Goal: Information Seeking & Learning: Learn about a topic

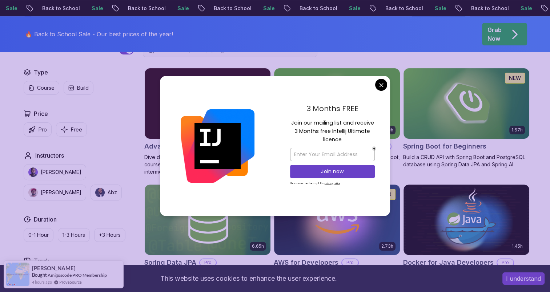
scroll to position [203, 0]
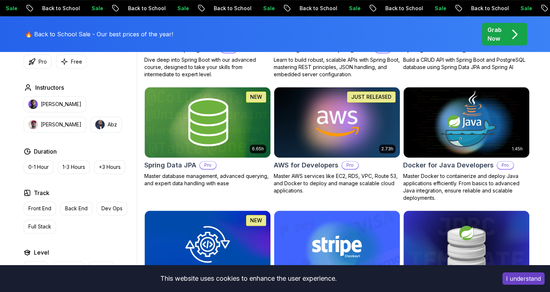
scroll to position [301, 0]
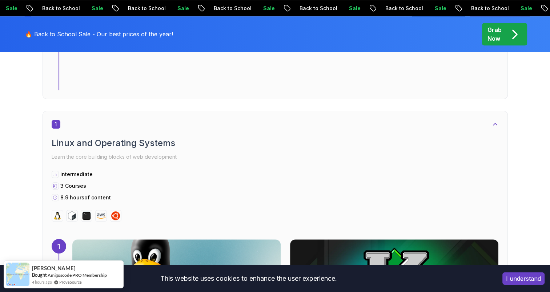
scroll to position [343, 0]
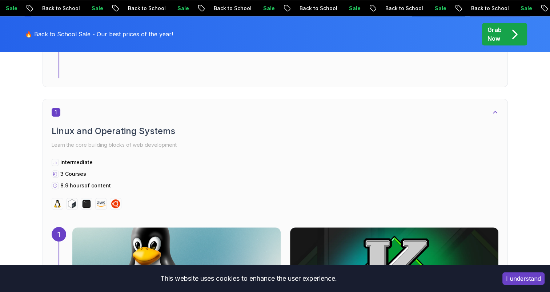
scroll to position [356, 0]
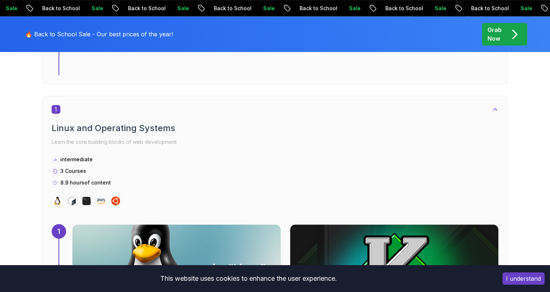
click at [155, 140] on p "Learn the core building blocks of web development" at bounding box center [275, 142] width 447 height 10
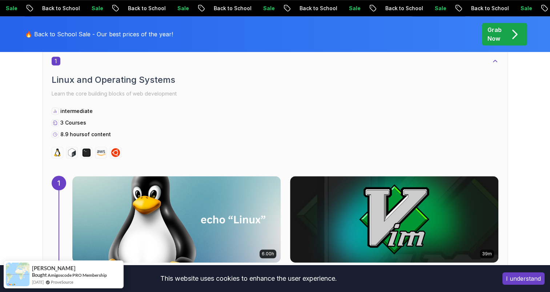
scroll to position [415, 0]
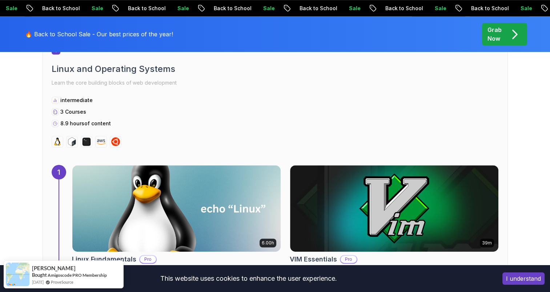
click at [48, 190] on div "1 Linux and Operating Systems Learn the core building blocks of web development…" at bounding box center [276, 223] width 466 height 372
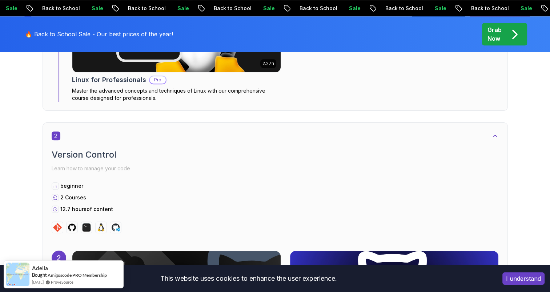
scroll to position [746, 0]
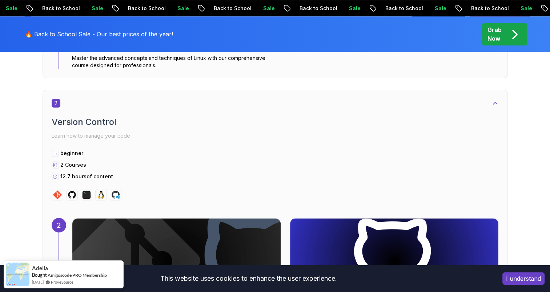
drag, startPoint x: 529, startPoint y: 180, endPoint x: 526, endPoint y: 204, distance: 24.5
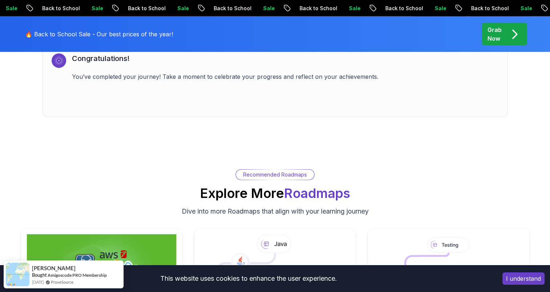
scroll to position [5108, 0]
